Goal: Ask a question: Seek information or help from site administrators or community

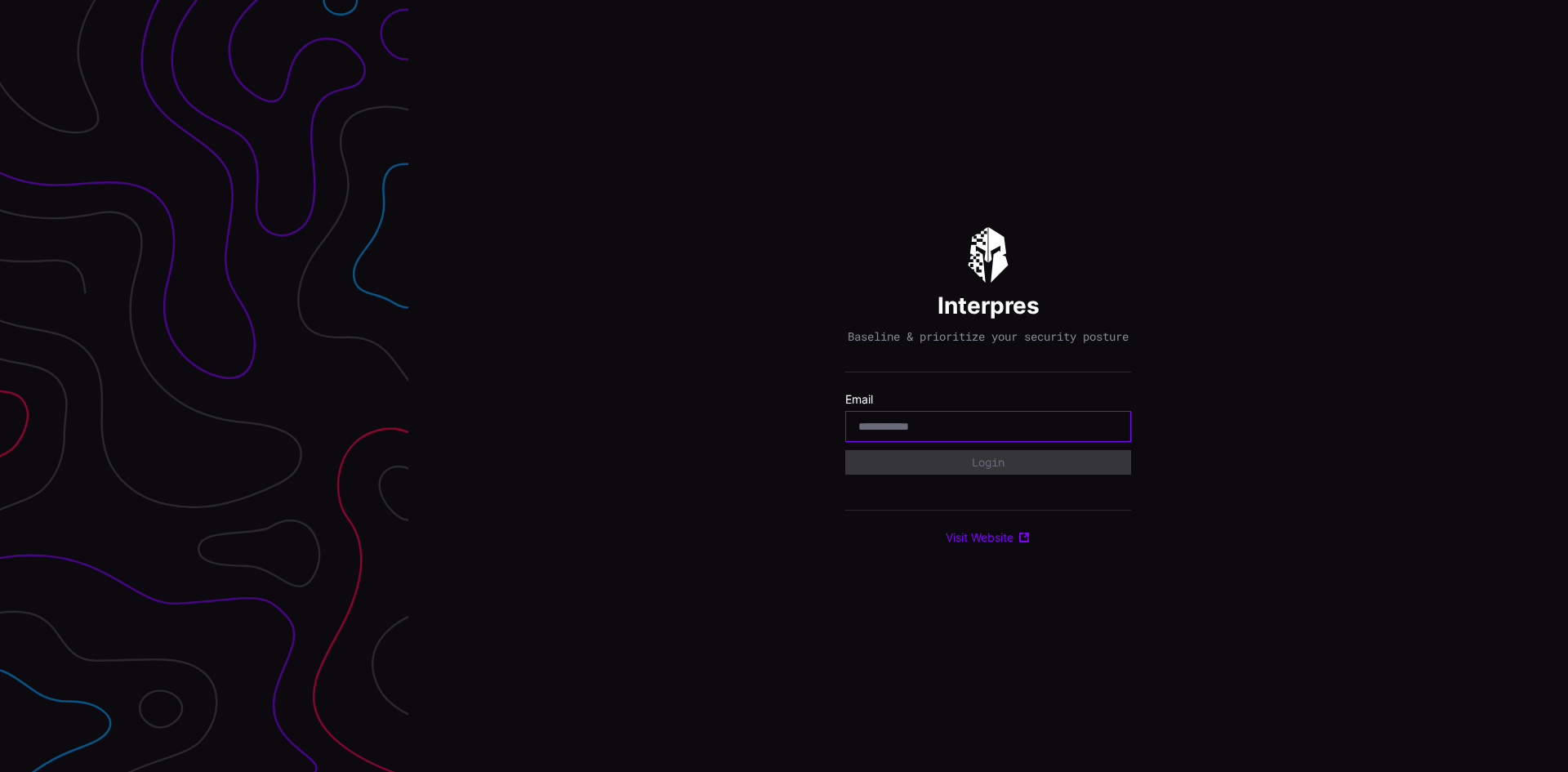
click at [945, 434] on input "email" at bounding box center [988, 427] width 260 height 15
click at [1028, 291] on h1 "Interpres" at bounding box center [989, 305] width 102 height 29
click at [912, 434] on input "email" at bounding box center [988, 427] width 260 height 15
paste input "**********"
type input "**********"
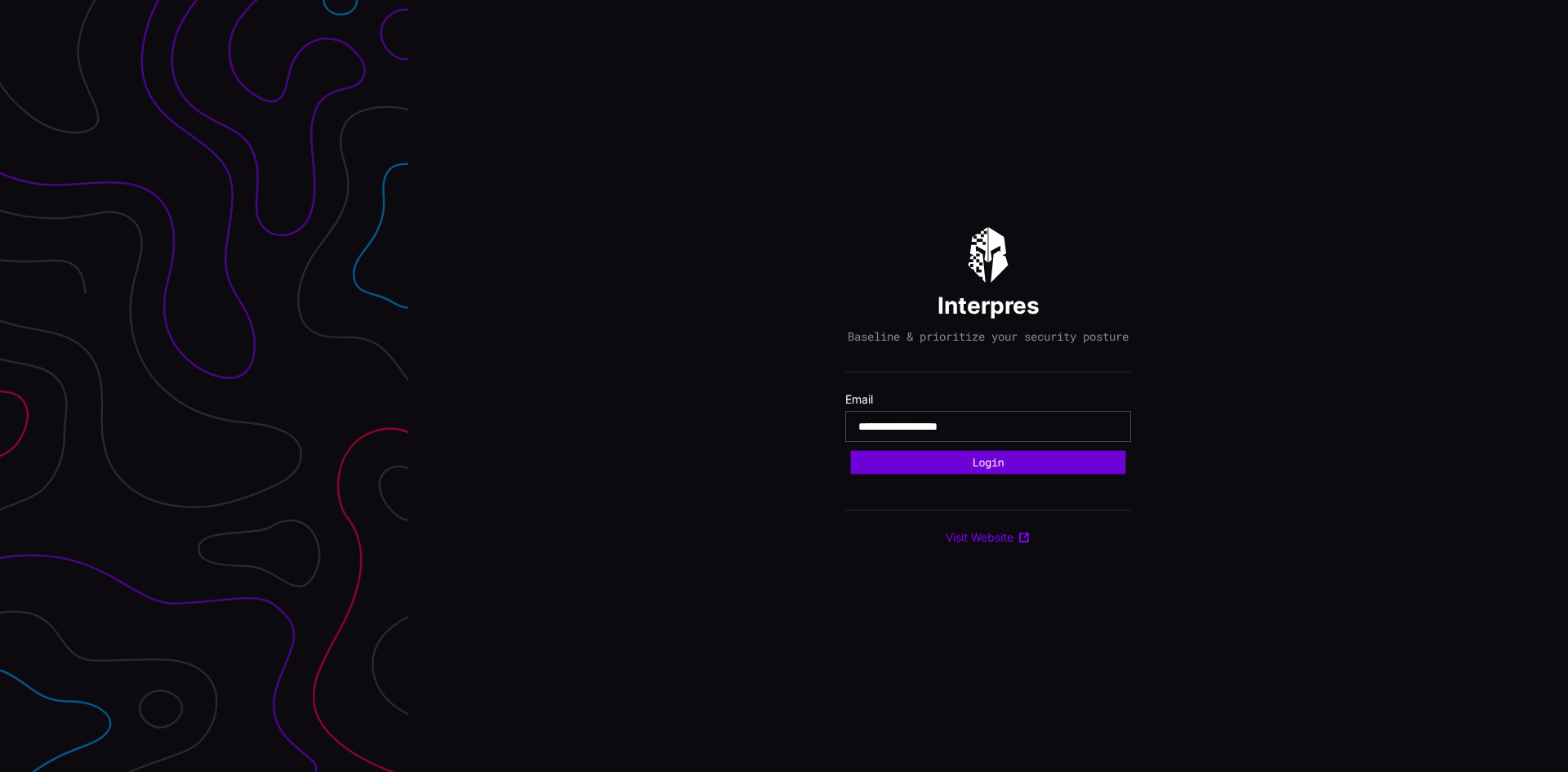
click at [937, 465] on button "Login" at bounding box center [989, 463] width 275 height 24
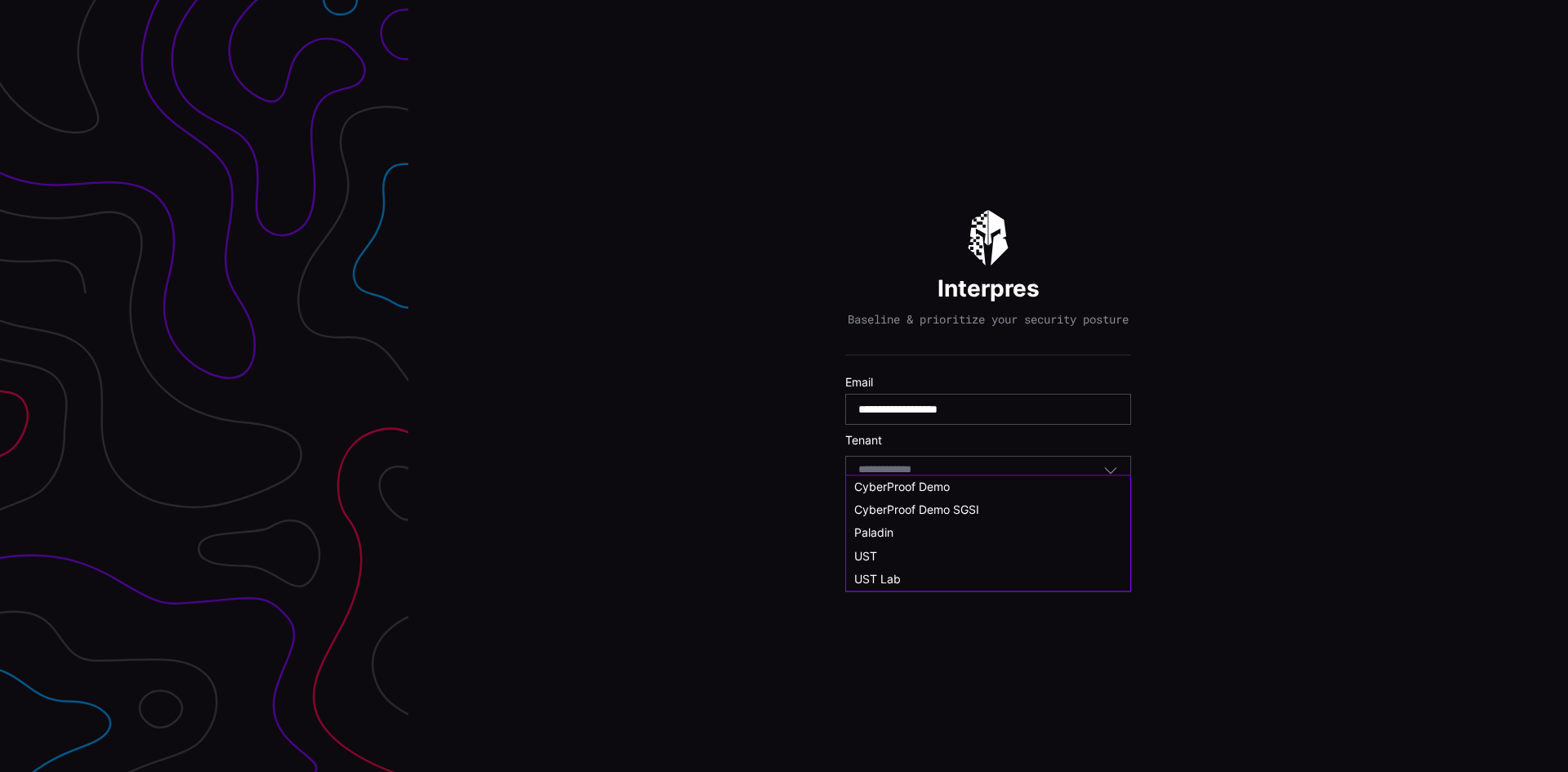
click at [908, 477] on input at bounding box center [900, 471] width 84 height 14
click at [912, 594] on div "UST Lab" at bounding box center [988, 595] width 268 height 15
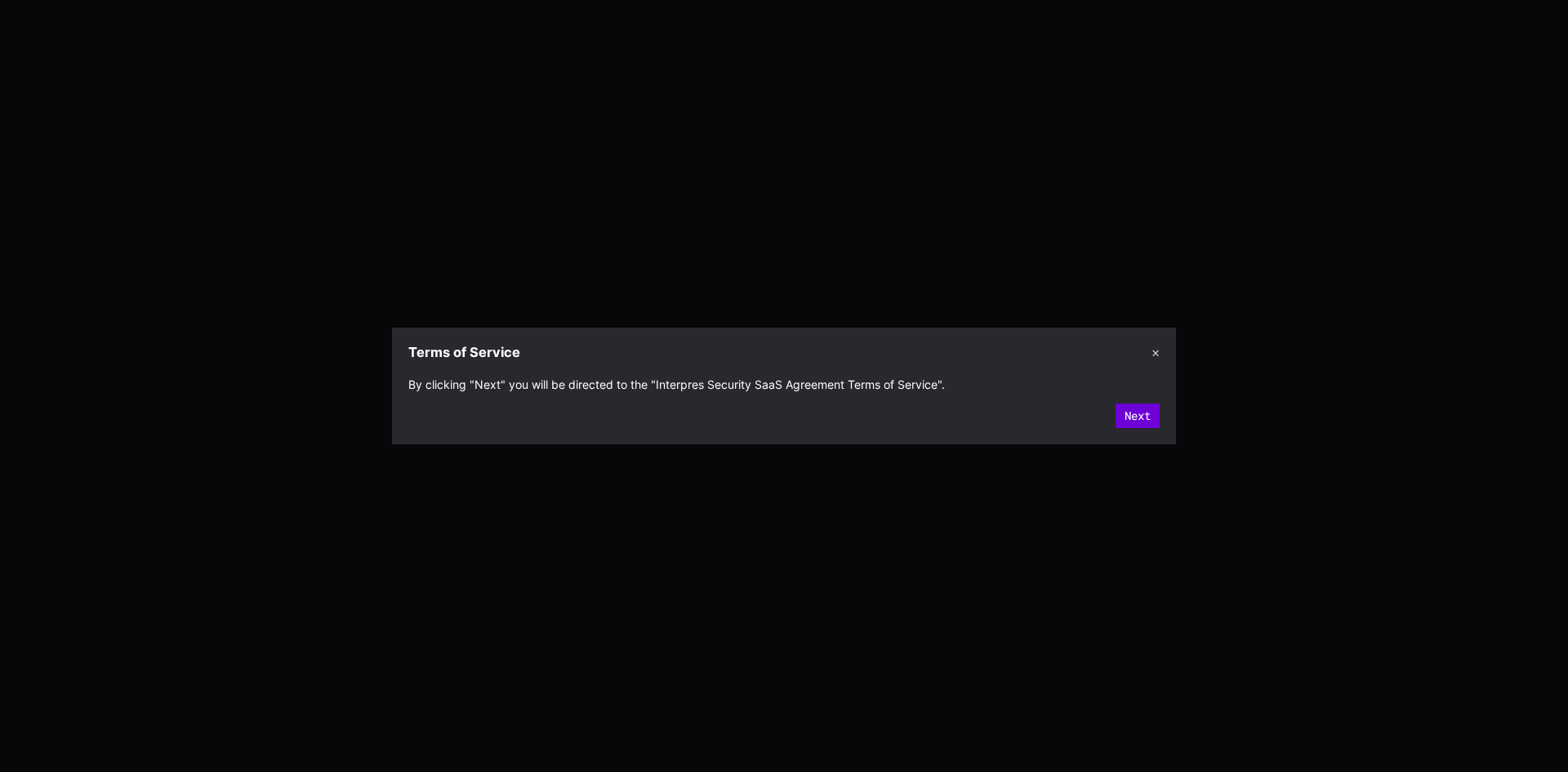
click at [1133, 420] on button "Next" at bounding box center [1138, 416] width 44 height 25
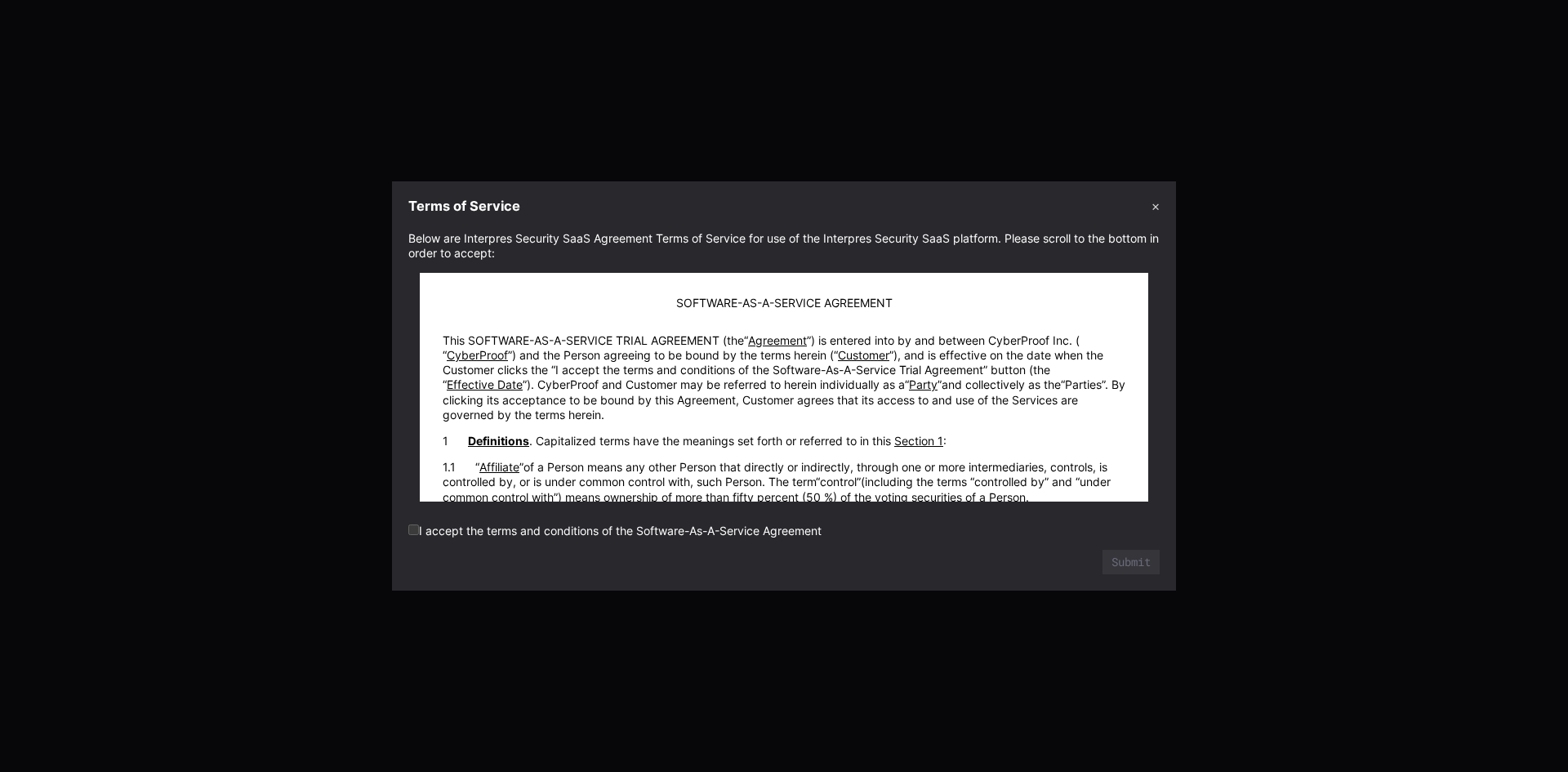
click at [419, 527] on label "I accept the terms and conditions of the Software-As-A-Service Agreement" at bounding box center [615, 531] width 413 height 14
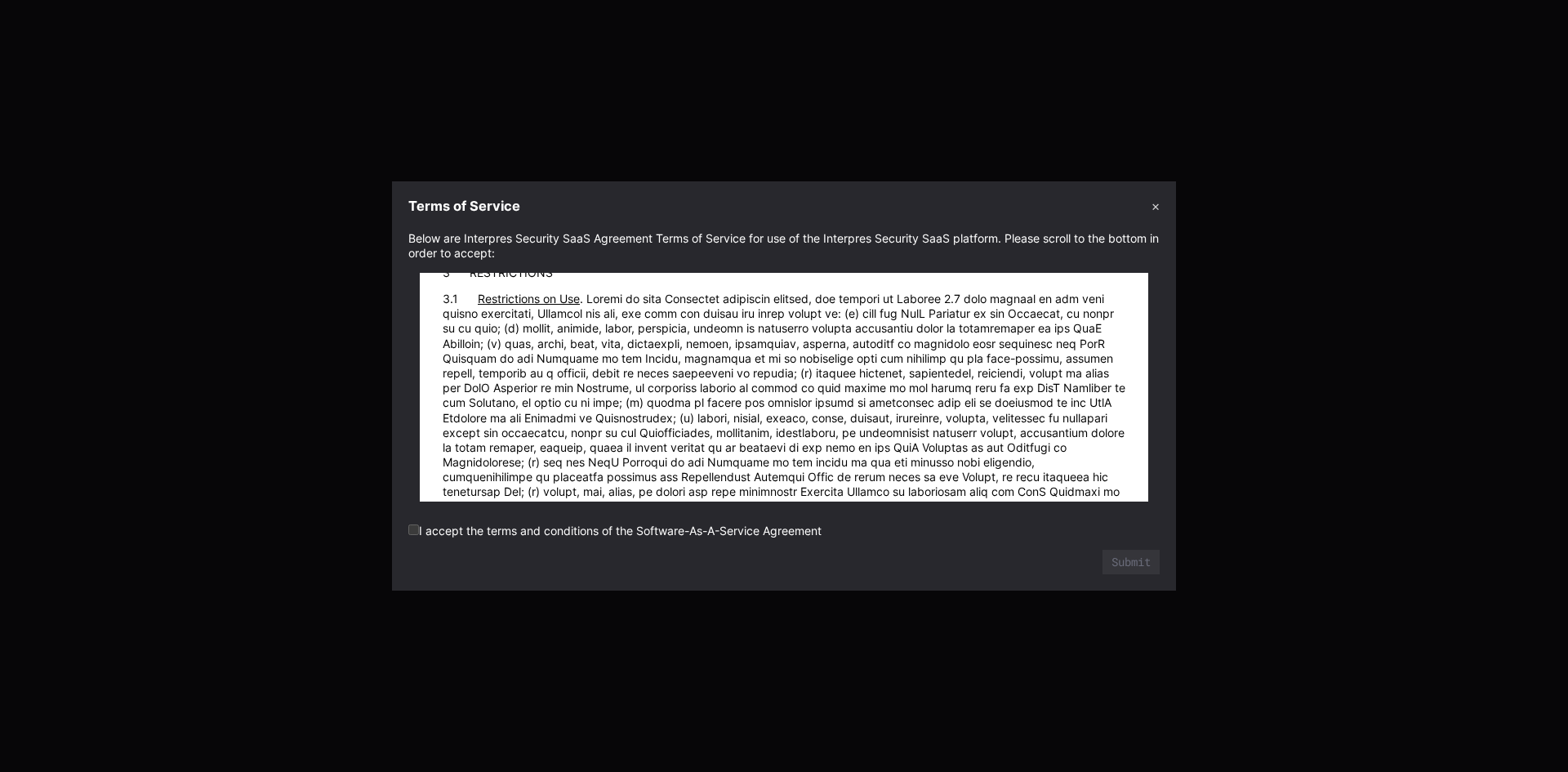
scroll to position [22393, 0]
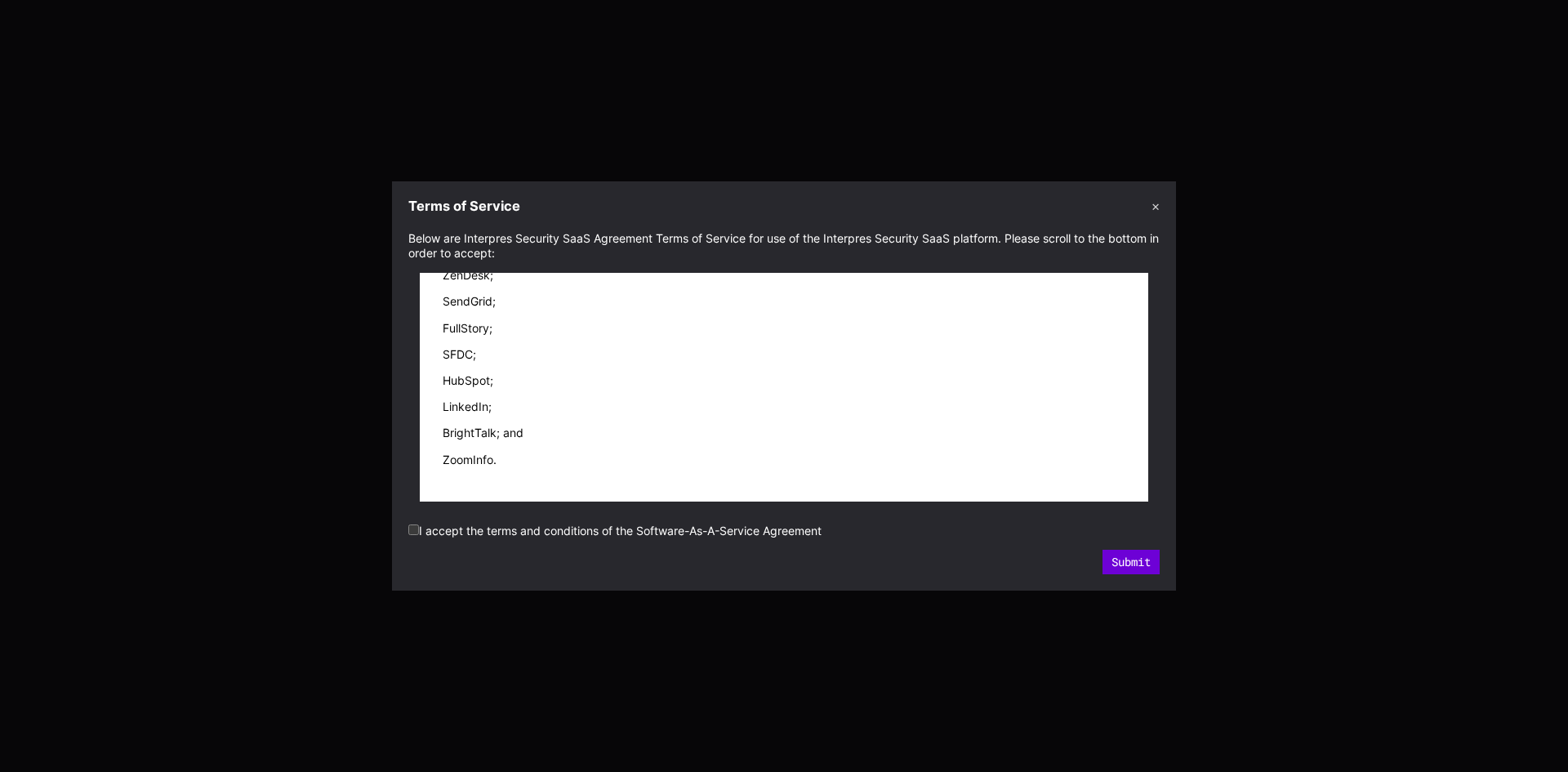
click at [1137, 562] on button "Submit" at bounding box center [1131, 563] width 57 height 25
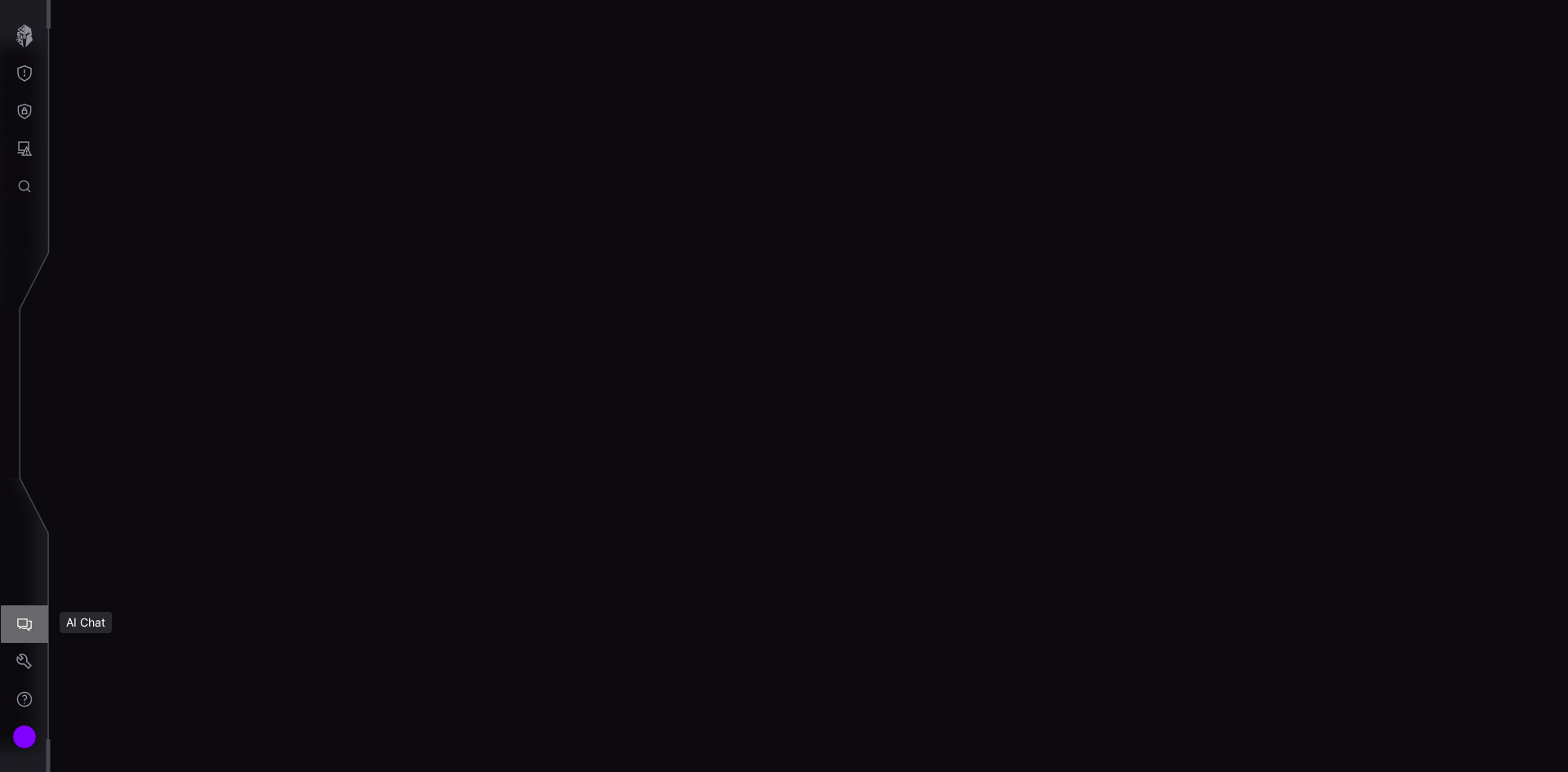
click at [21, 622] on icon "AI Chat" at bounding box center [25, 624] width 17 height 17
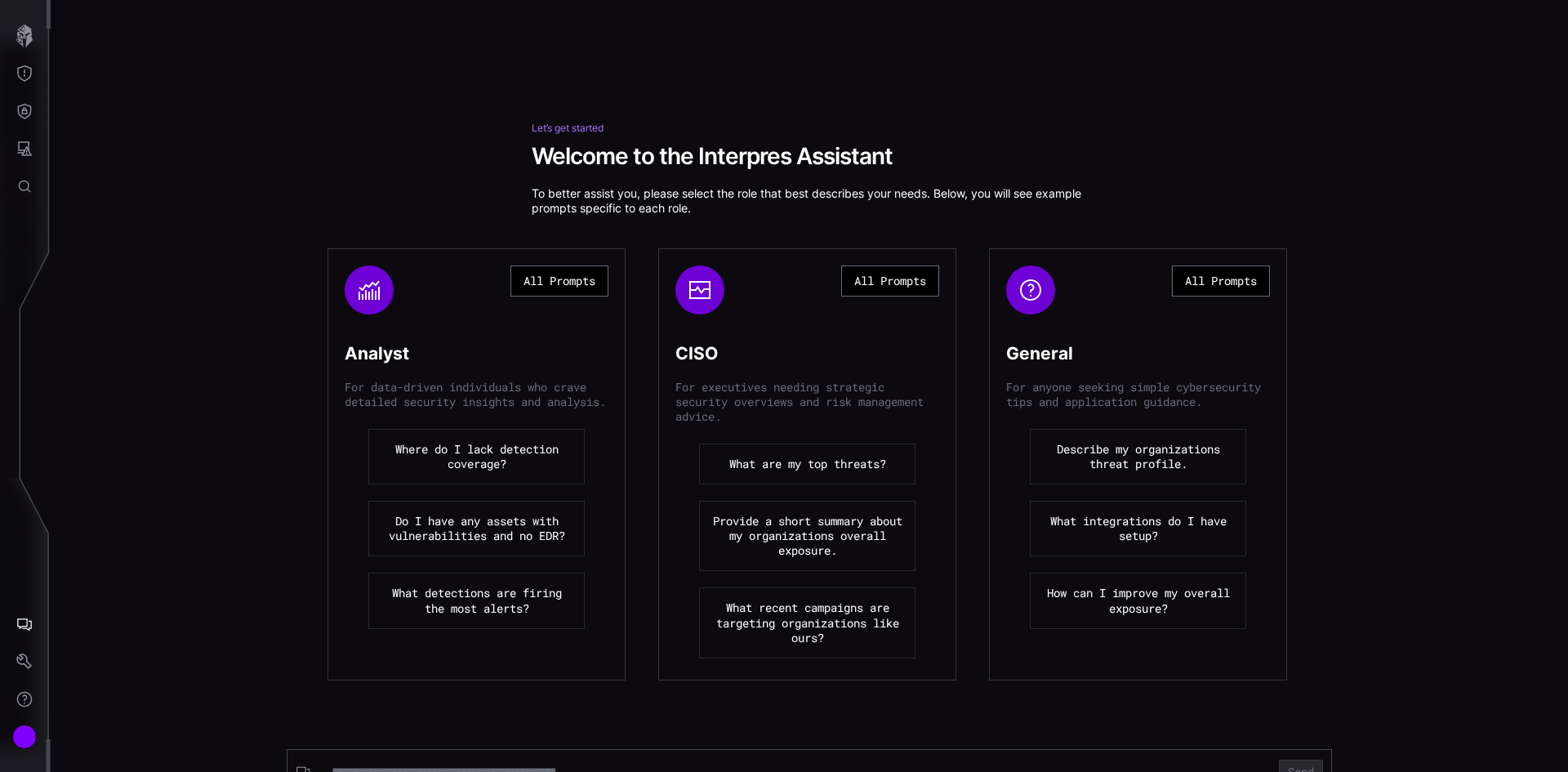
click at [484, 473] on button "Where do I lack detection coverage?" at bounding box center [476, 457] width 216 height 56
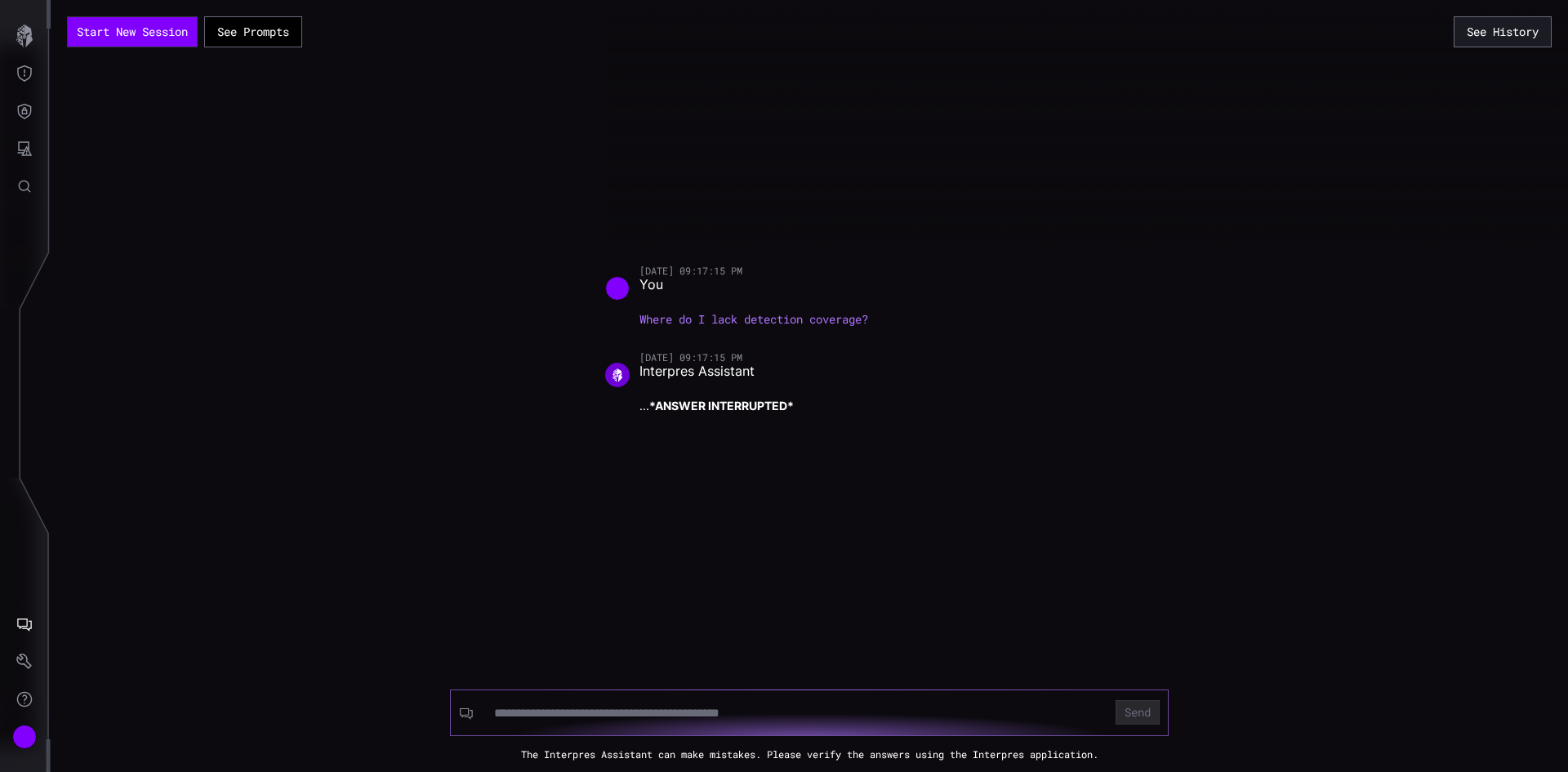
click at [547, 711] on input at bounding box center [795, 713] width 601 height 17
type input "**"
click at [1116, 700] on button "Send" at bounding box center [1138, 713] width 44 height 25
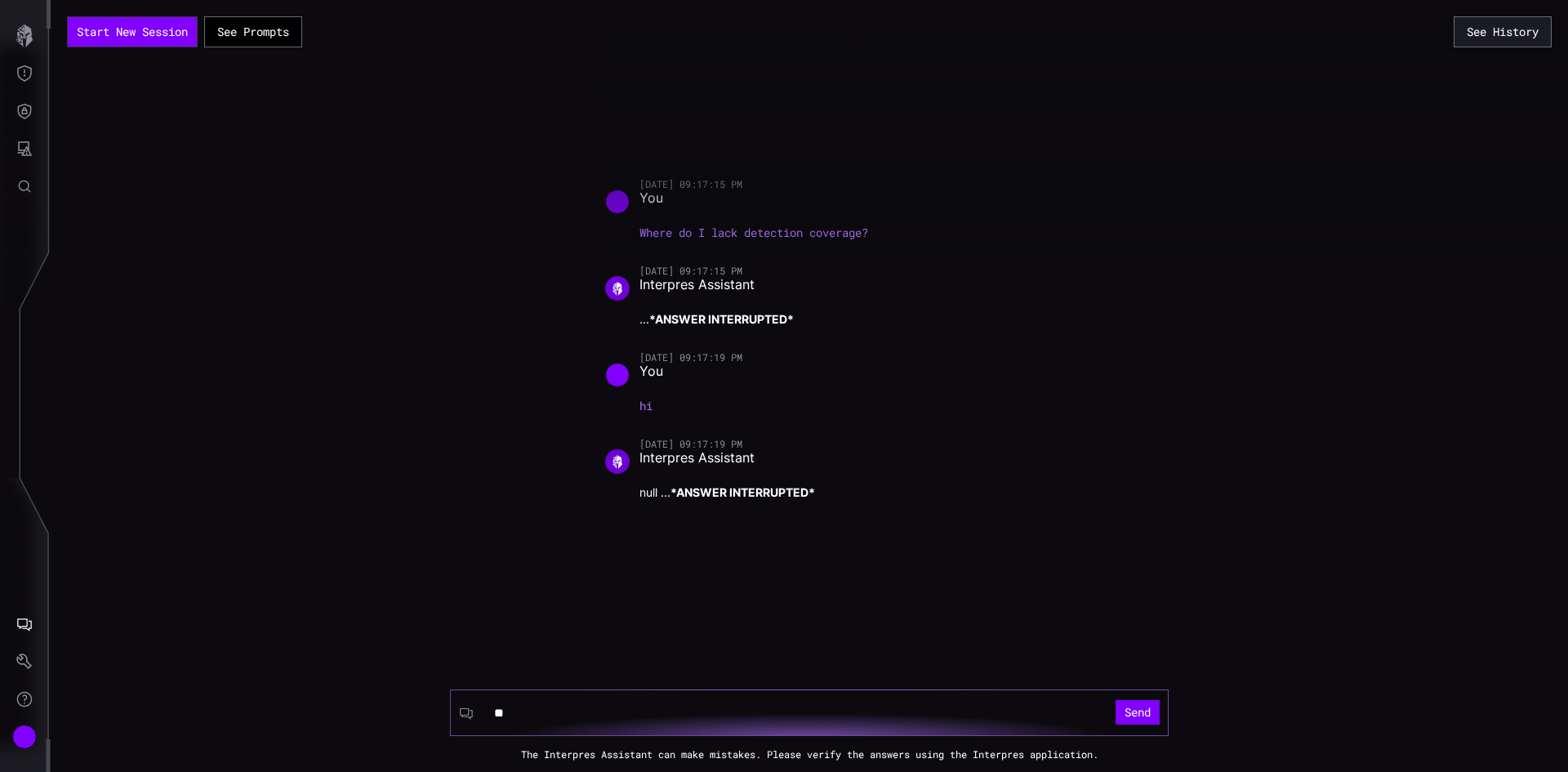
type input "**"
click at [1116, 700] on button "Send" at bounding box center [1138, 713] width 44 height 25
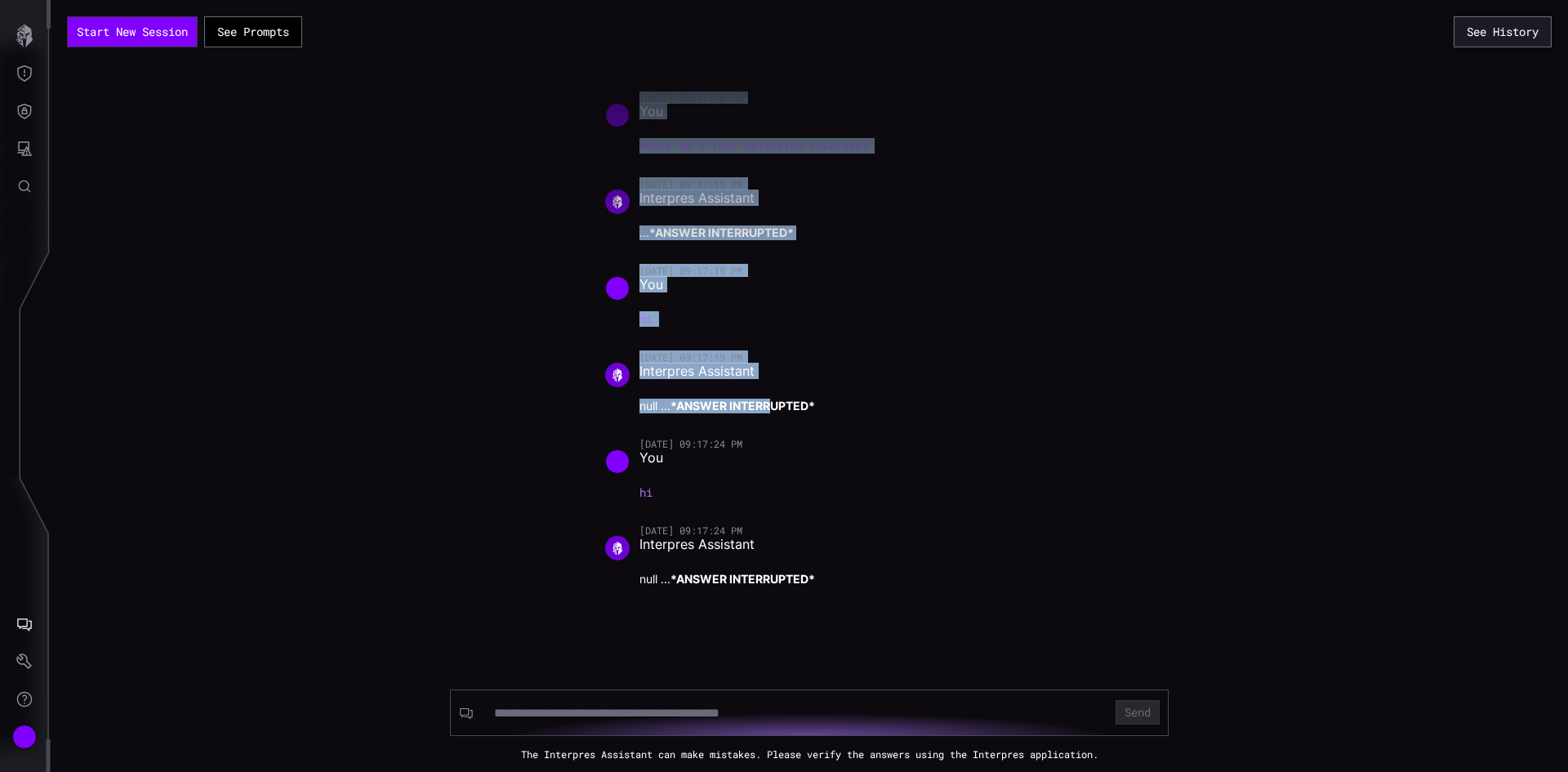
drag, startPoint x: 807, startPoint y: 141, endPoint x: 759, endPoint y: 426, distance: 289.0
click at [768, 421] on div "[DATE] 09:17:15 PM You Where do I lack detection coverage? [DATE] 09:17:15 PM I…" at bounding box center [810, 352] width 409 height 520
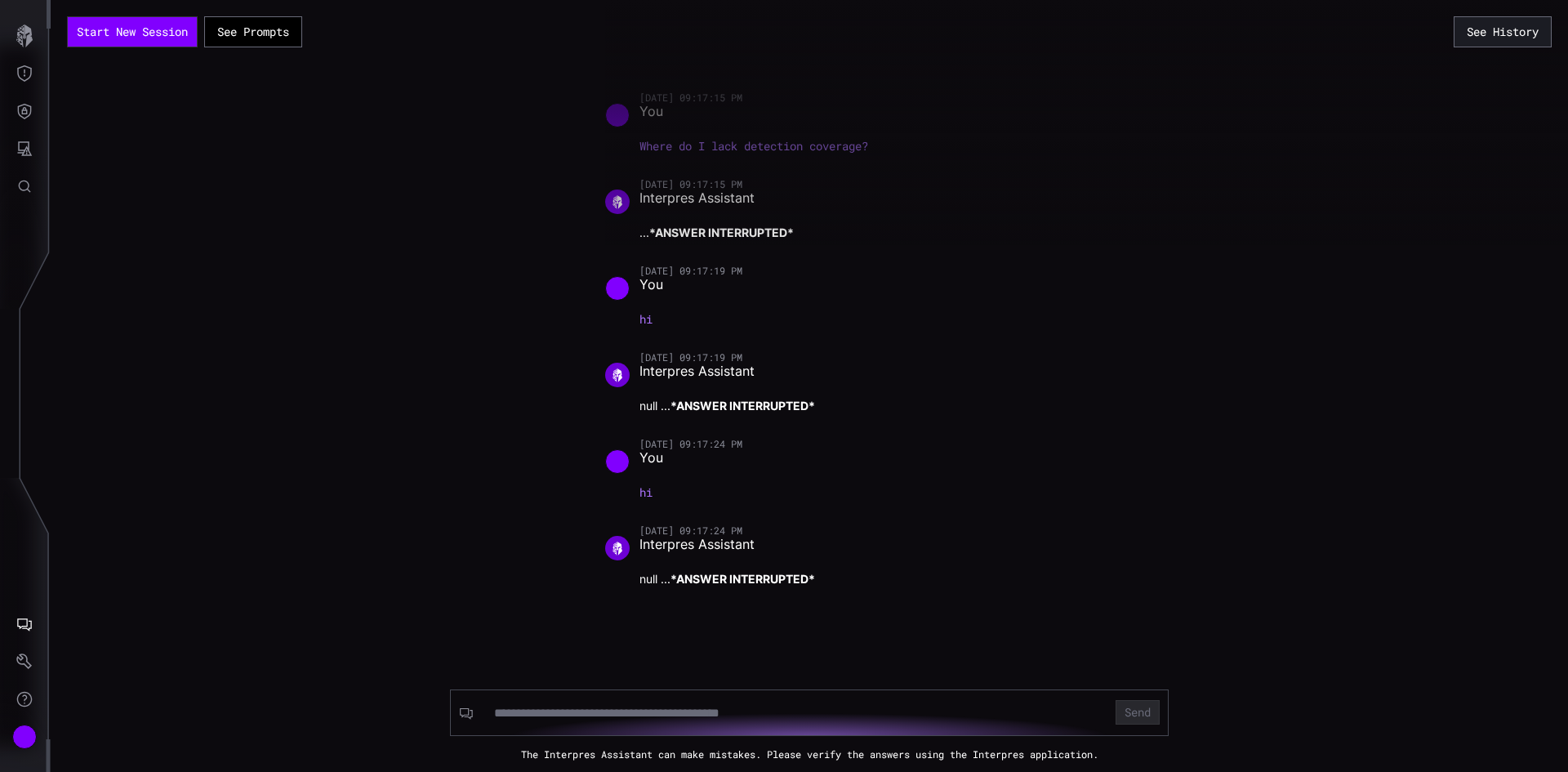
click at [727, 465] on div "You" at bounding box center [810, 462] width 409 height 25
drag, startPoint x: 682, startPoint y: 581, endPoint x: 810, endPoint y: 579, distance: 128.0
click at [810, 579] on strong "*ANSWER INTERRUPTED*" at bounding box center [743, 579] width 145 height 14
click at [794, 546] on div "Interpres Assistant" at bounding box center [810, 549] width 409 height 25
click at [22, 627] on icon "AI Chat" at bounding box center [24, 624] width 15 height 13
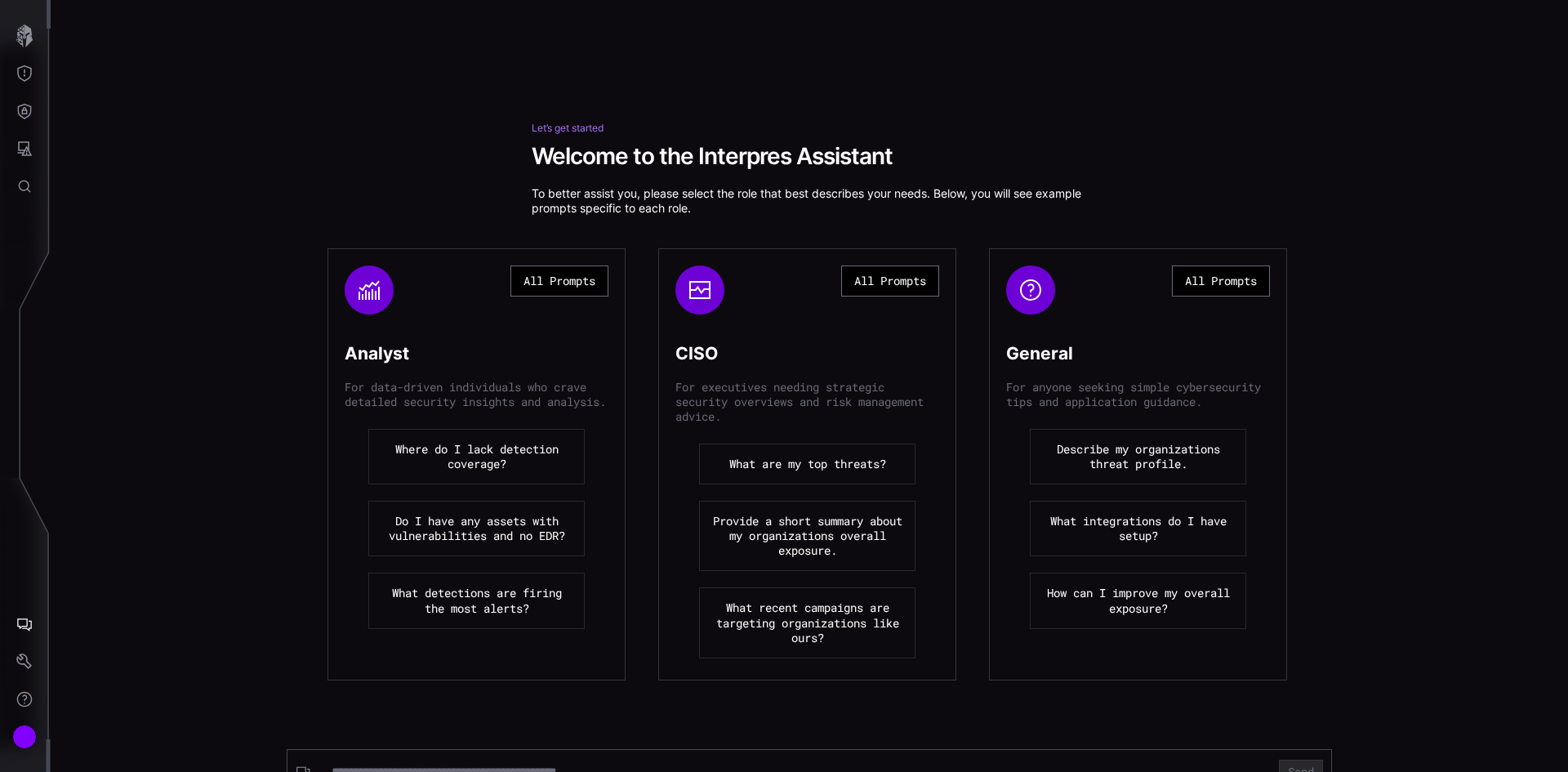
click at [1099, 476] on button "Describe my organizations threat profile." at bounding box center [1138, 457] width 216 height 56
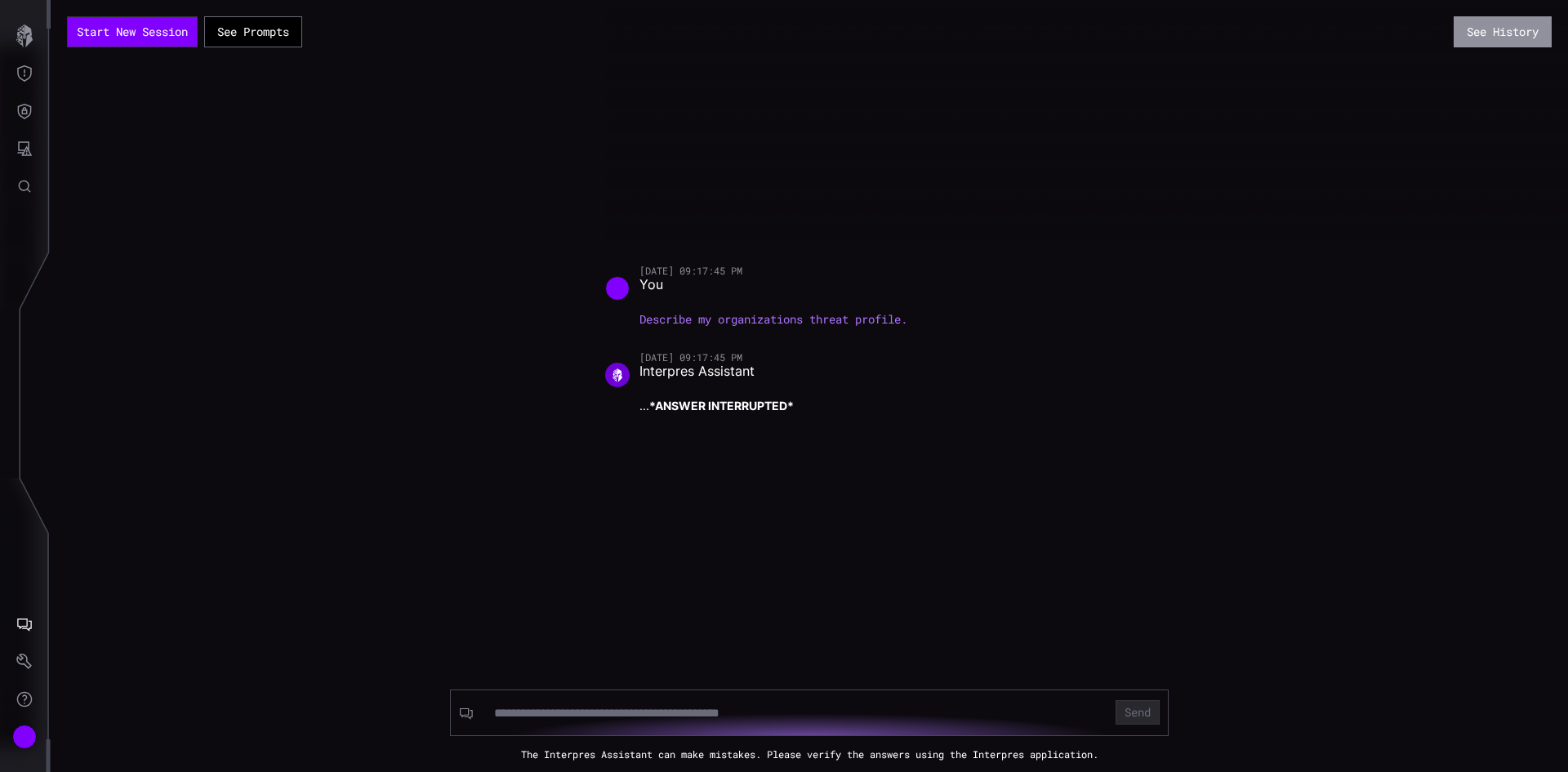
click at [1477, 33] on button "See History" at bounding box center [1503, 32] width 98 height 31
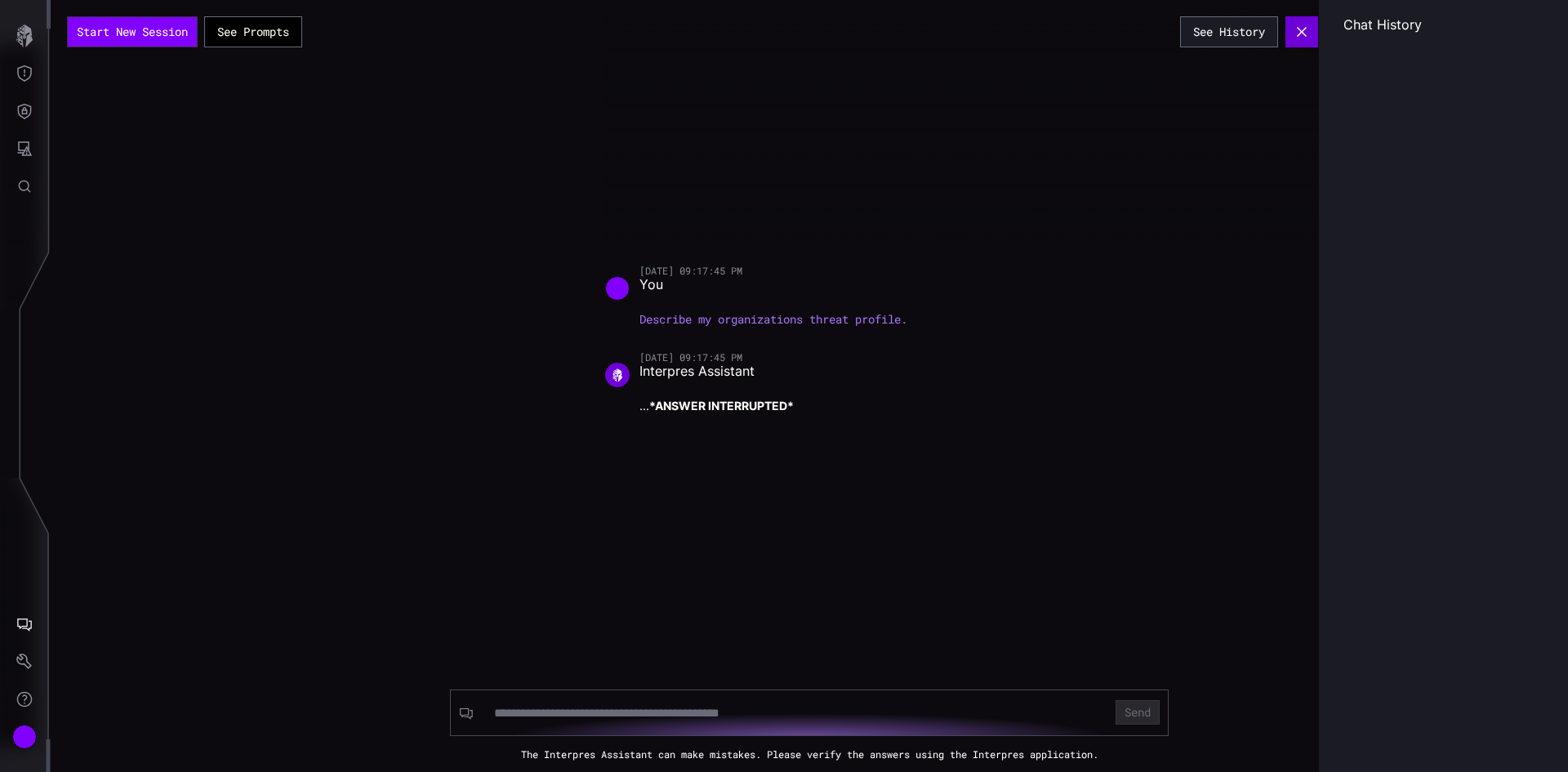
click at [1305, 34] on icon "button" at bounding box center [1301, 32] width 13 height 13
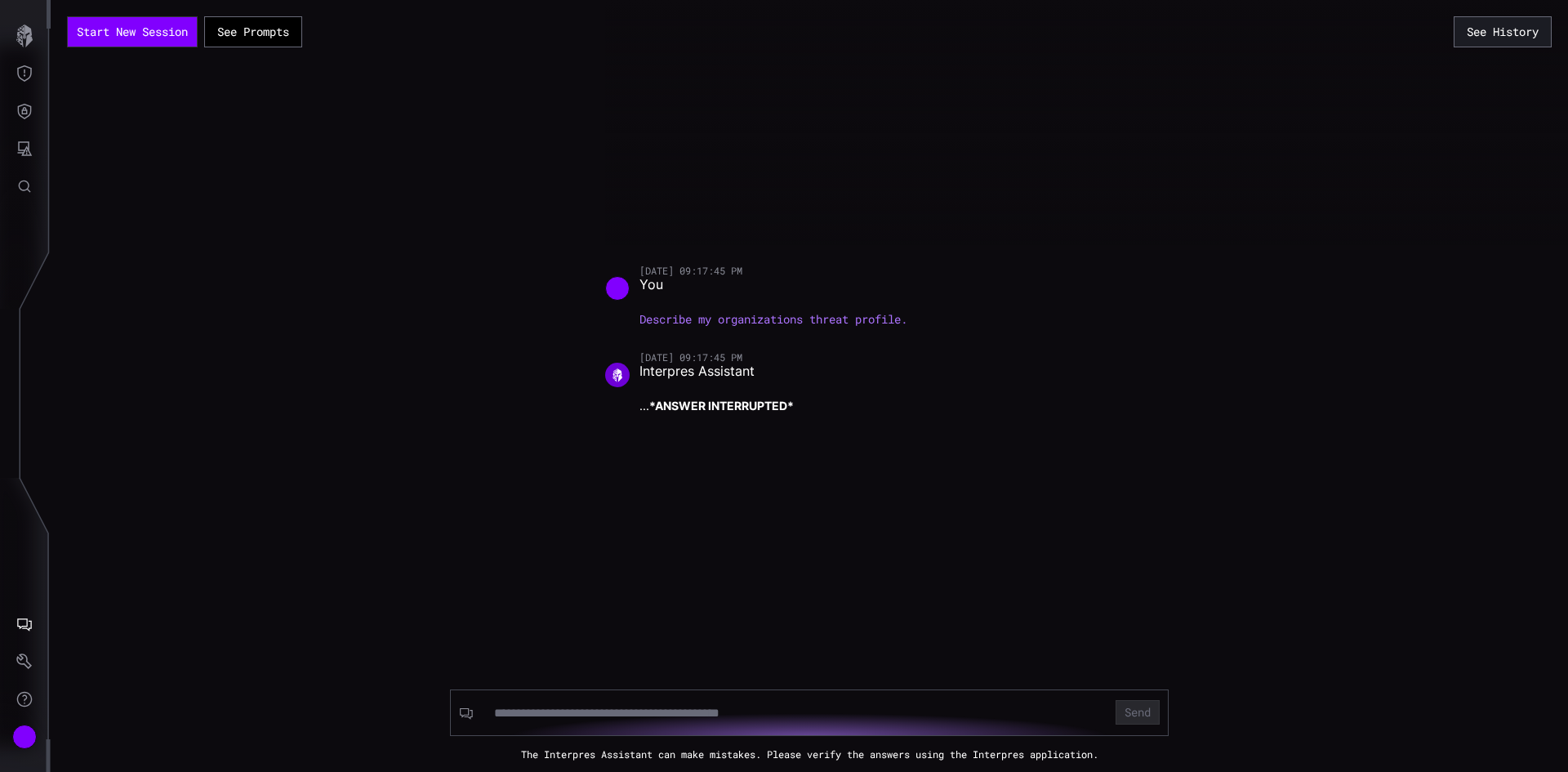
click at [1138, 148] on div at bounding box center [1390, 123] width 1568 height 246
click at [23, 729] on div "Account" at bounding box center [25, 738] width 25 height 25
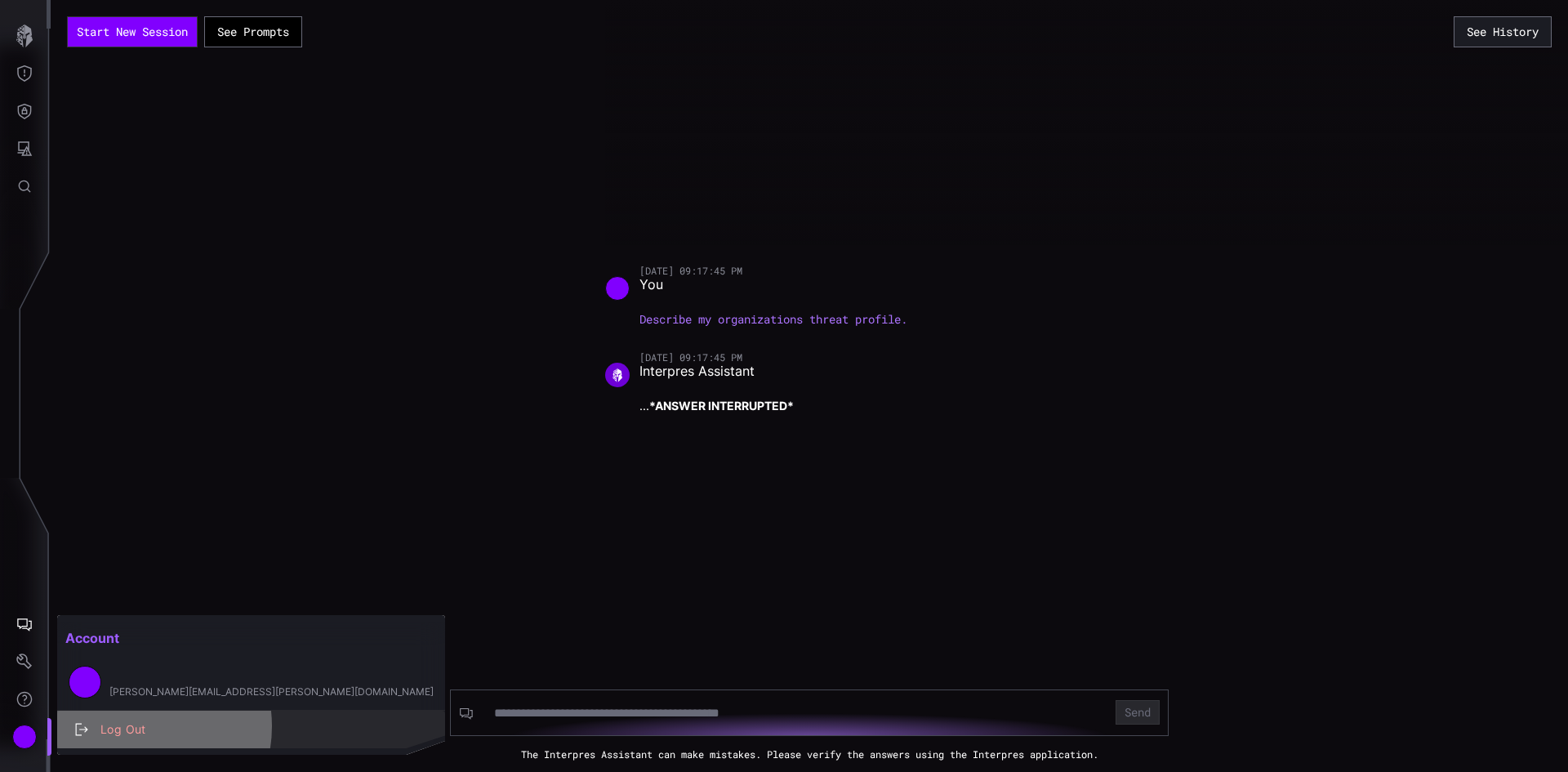
click at [130, 727] on div "Log Out" at bounding box center [260, 730] width 335 height 20
